Goal: Check status: Check status

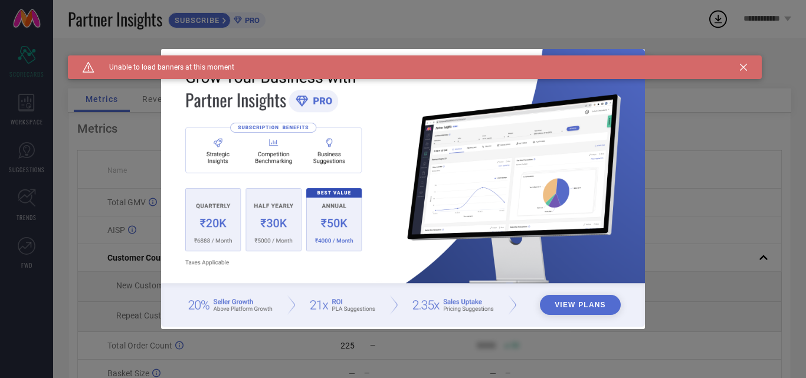
click at [746, 65] on icon at bounding box center [743, 67] width 7 height 7
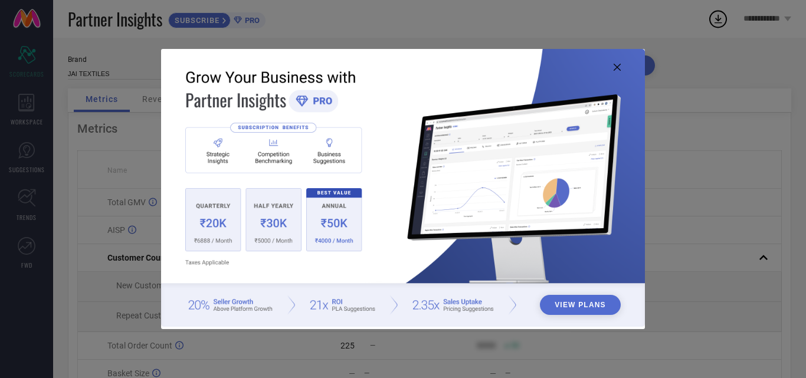
click at [621, 68] on img at bounding box center [403, 188] width 484 height 278
click at [617, 68] on icon at bounding box center [616, 67] width 7 height 7
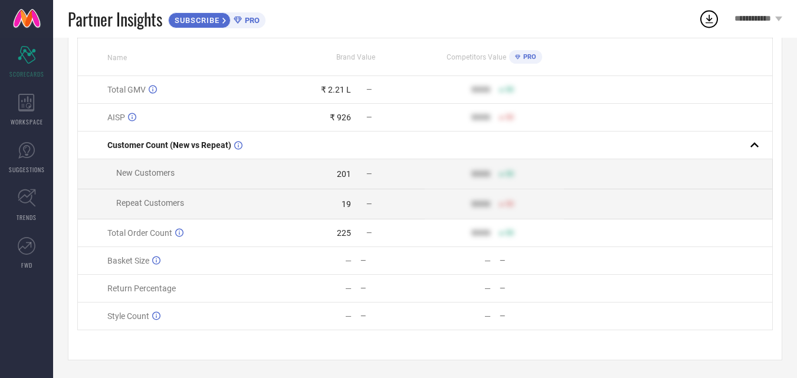
scroll to position [119, 0]
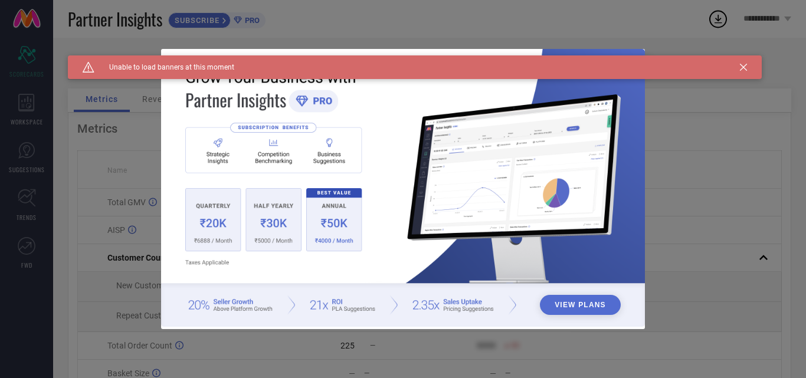
click at [744, 63] on div "Caution Created with Sketch. Unable to load banners at this moment" at bounding box center [415, 67] width 694 height 24
click at [741, 66] on icon at bounding box center [743, 67] width 7 height 7
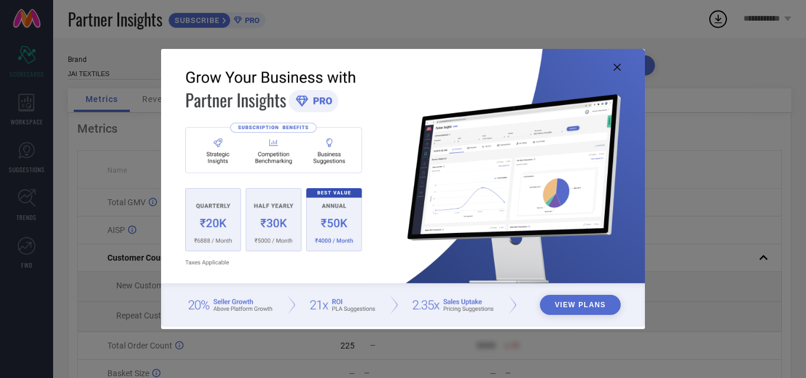
click at [614, 66] on icon at bounding box center [616, 67] width 7 height 7
